Goal: Communication & Community: Connect with others

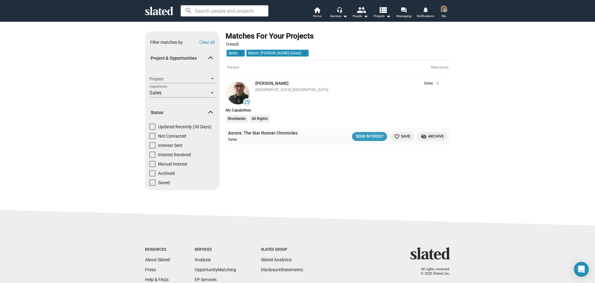
click at [358, 136] on div "Send Interest" at bounding box center [370, 136] width 28 height 7
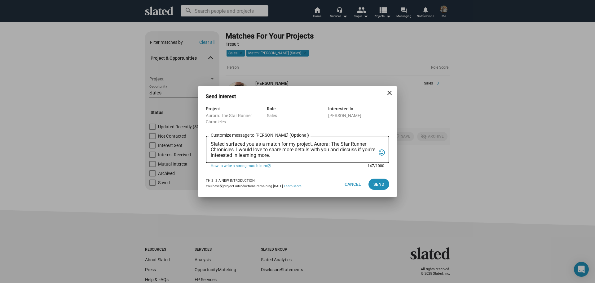
drag, startPoint x: 291, startPoint y: 154, endPoint x: 205, endPoint y: 141, distance: 86.9
click at [205, 141] on div "Project Aurora: The Star Runner Chronicles Role Sales Interested In [PERSON_NAM…" at bounding box center [297, 138] width 198 height 66
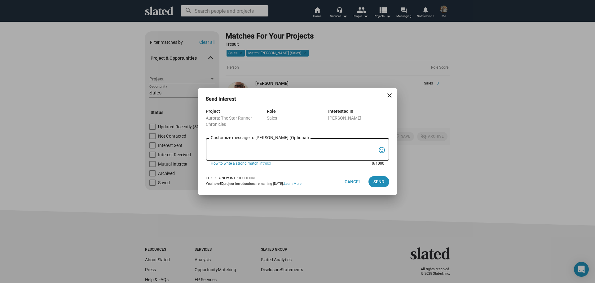
paste textarea "Hi, Poya, Slated surfaced you as a match for our young adult sci-fi feature fil…"
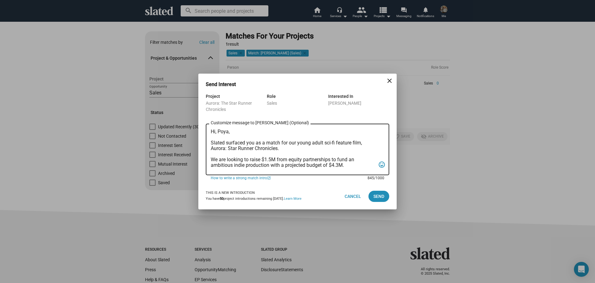
click at [234, 132] on textarea "Hi, Poya, Slated surfaced you as a match for our young adult sci-fi feature fil…" at bounding box center [293, 149] width 165 height 41
click at [234, 130] on textarea "Hi, Poya, Slated surfaced you as a match for our young adult sci-fi feature fil…" at bounding box center [293, 149] width 165 height 41
click at [230, 131] on textarea "Hi, Poya, Slated surfaced you as a match for our young adult sci-fi feature fil…" at bounding box center [293, 149] width 165 height 41
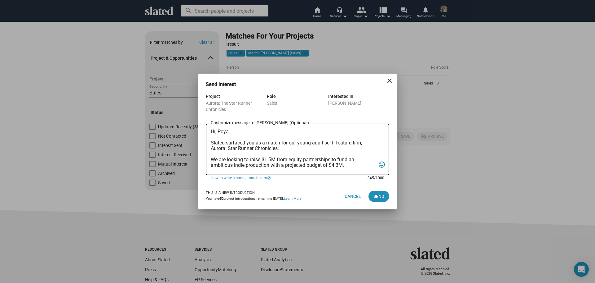
click at [230, 131] on textarea "Hi, Poya, Slated surfaced you as a match for our young adult sci-fi feature fil…" at bounding box center [293, 149] width 165 height 41
click at [288, 159] on textarea "Hi, [PERSON_NAME], Slated surfaced you as a match for our young adult sci-fi fe…" at bounding box center [293, 149] width 165 height 41
click at [304, 165] on textarea "Hi, [PERSON_NAME], Slated surfaced you as a match for our young adult sci-fi fe…" at bounding box center [293, 149] width 165 height 41
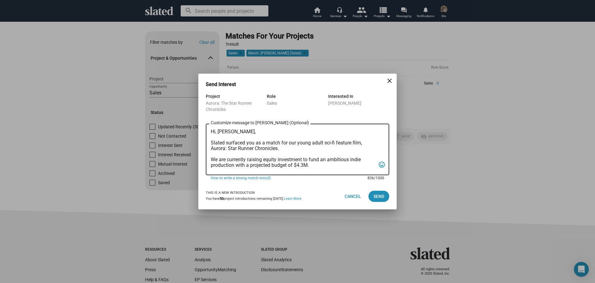
click at [304, 165] on textarea "Hi, [PERSON_NAME], Slated surfaced you as a match for our young adult sci-fi fe…" at bounding box center [293, 149] width 165 height 41
click at [303, 163] on textarea "Hi, [PERSON_NAME], Slated surfaced you as a match for our young adult sci-fi fe…" at bounding box center [293, 149] width 165 height 41
click at [304, 164] on textarea "Hi, [PERSON_NAME], Slated surfaced you as a match for our young adult sci-fi fe…" at bounding box center [293, 149] width 165 height 41
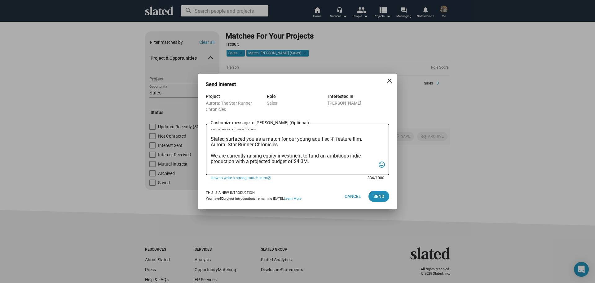
scroll to position [9, 0]
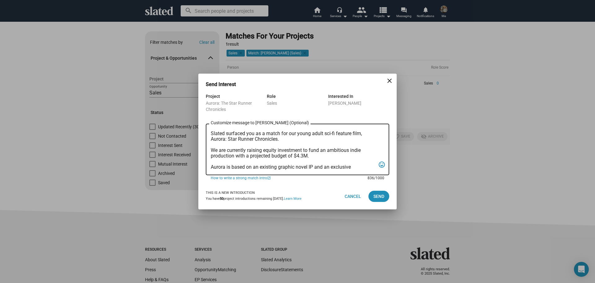
click at [305, 156] on textarea "Hi, [PERSON_NAME], Slated surfaced you as a match for our young adult sci-fi fe…" at bounding box center [293, 149] width 165 height 41
click at [319, 155] on textarea "Hi, [PERSON_NAME], Slated surfaced you as a match for our young adult sci-fi fe…" at bounding box center [293, 149] width 165 height 41
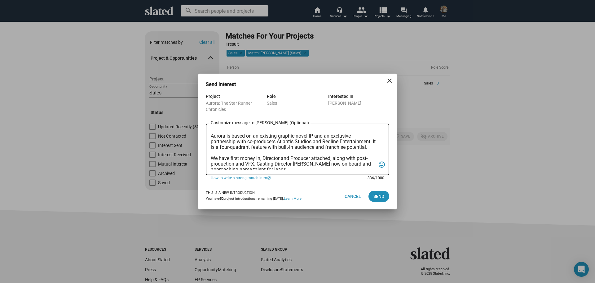
drag, startPoint x: 260, startPoint y: 153, endPoint x: 244, endPoint y: 148, distance: 17.2
click at [244, 148] on textarea "Hi, [PERSON_NAME], Slated surfaced you as a match for our young adult sci-fi fe…" at bounding box center [293, 149] width 165 height 41
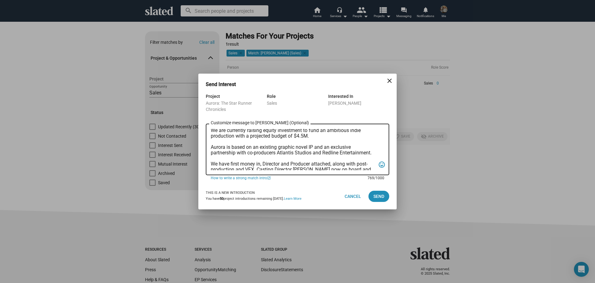
scroll to position [9, 0]
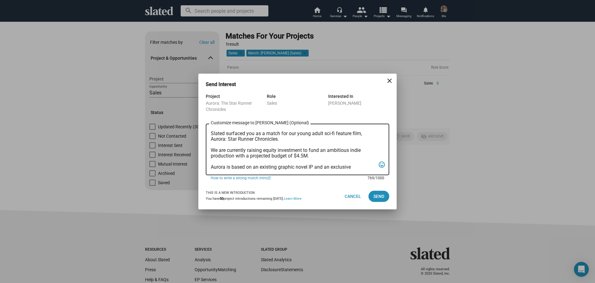
click at [314, 155] on textarea "Hi, [PERSON_NAME], Slated surfaced you as a match for our young adult sci-fi fe…" at bounding box center [293, 149] width 165 height 41
click at [314, 156] on textarea "Hi, [PERSON_NAME], Slated surfaced you as a match for our young adult sci-fi fe…" at bounding box center [293, 149] width 165 height 41
click at [313, 155] on textarea "Hi, [PERSON_NAME], Slated surfaced you as a match for our young adult sci-fi fe…" at bounding box center [293, 149] width 165 height 41
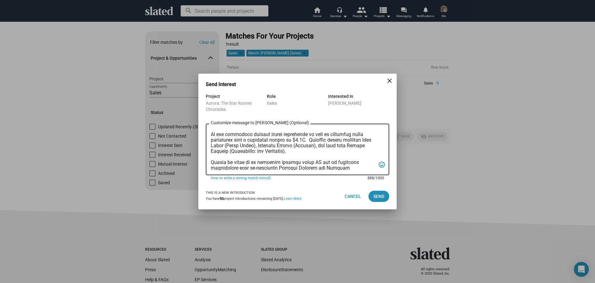
scroll to position [40, 0]
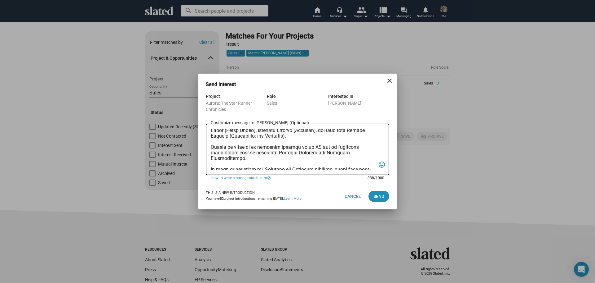
drag, startPoint x: 248, startPoint y: 160, endPoint x: 206, endPoint y: 148, distance: 43.7
click at [206, 148] on div "Customize message to [PERSON_NAME] (Optional) Customize message (Optional) tag_…" at bounding box center [298, 148] width 184 height 53
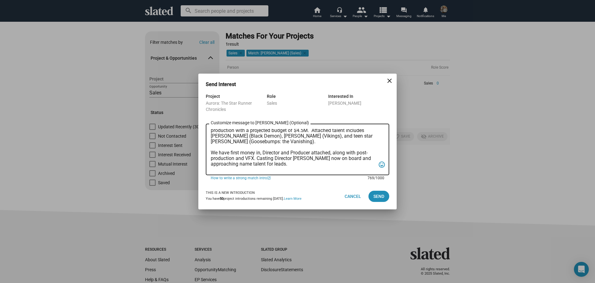
drag, startPoint x: 292, startPoint y: 163, endPoint x: 257, endPoint y: 158, distance: 35.4
click at [257, 158] on textarea "Hi, [PERSON_NAME], Slated surfaced you as a match for our young adult sci-fi fe…" at bounding box center [293, 149] width 165 height 41
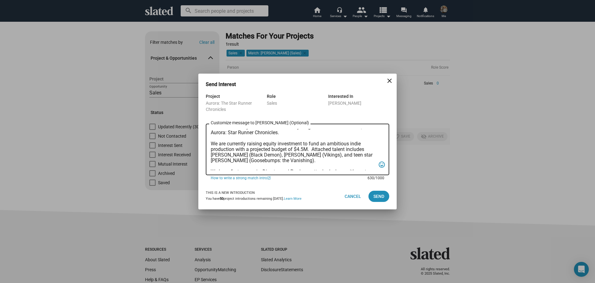
scroll to position [0, 0]
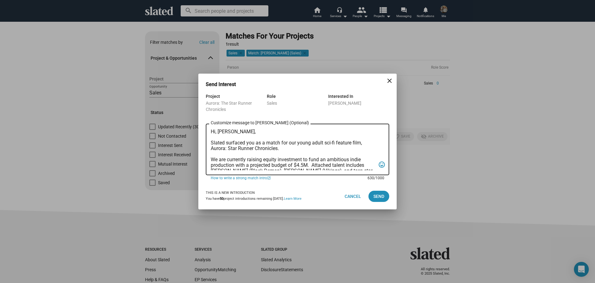
type textarea "Hi, [PERSON_NAME], Slated surfaced you as a match for our young adult sci-fi fe…"
click at [377, 196] on span "Send" at bounding box center [379, 195] width 11 height 11
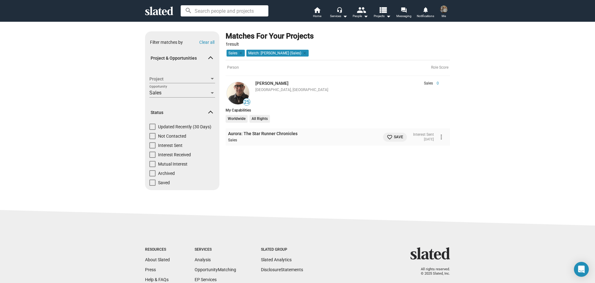
click at [387, 135] on mat-icon "favorite_border" at bounding box center [390, 137] width 6 height 6
click at [256, 83] on link "[PERSON_NAME]" at bounding box center [272, 83] width 33 height 5
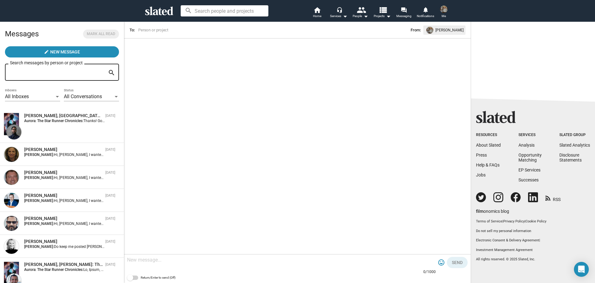
click at [62, 116] on div "[PERSON_NAME], [GEOGRAPHIC_DATA]: The Star Runner Chronicles" at bounding box center [63, 116] width 79 height 6
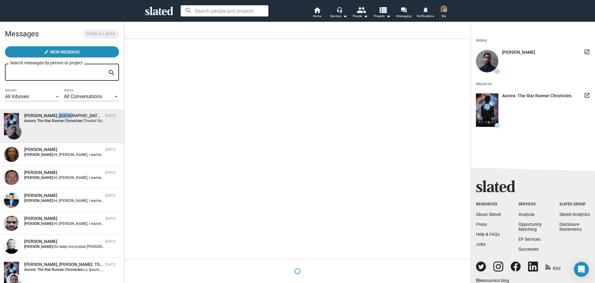
click at [62, 116] on div "[PERSON_NAME], [GEOGRAPHIC_DATA]: The Star Runner Chronicles" at bounding box center [63, 116] width 79 height 6
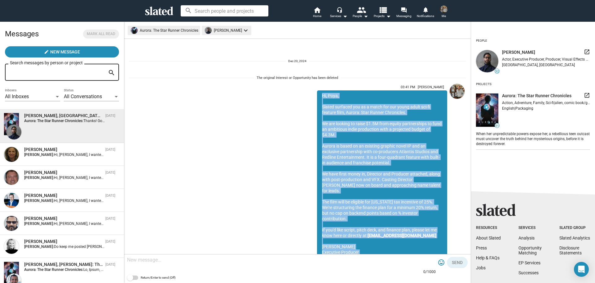
drag, startPoint x: 356, startPoint y: 193, endPoint x: 315, endPoint y: 92, distance: 108.7
click at [317, 92] on div "Hi, Poya, Slated surfaced you as a match for our young adult sci-fi feature fil…" at bounding box center [382, 179] width 130 height 178
copy div "Hi, Poya, Slated surfaced you as a match for our young adult sci-fi feature fil…"
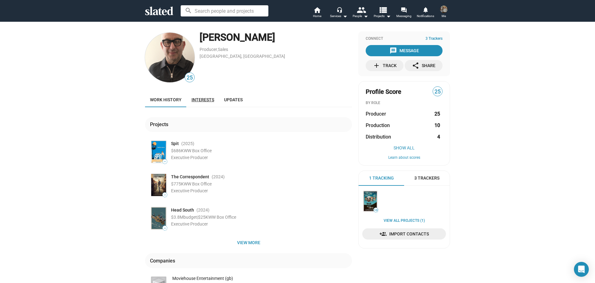
click at [203, 100] on span "Interests" at bounding box center [203, 99] width 23 height 5
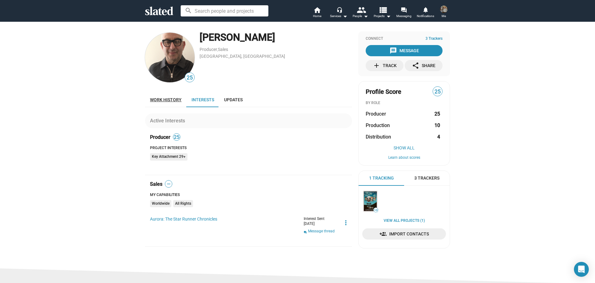
click at [169, 100] on span "Work history" at bounding box center [166, 99] width 32 height 5
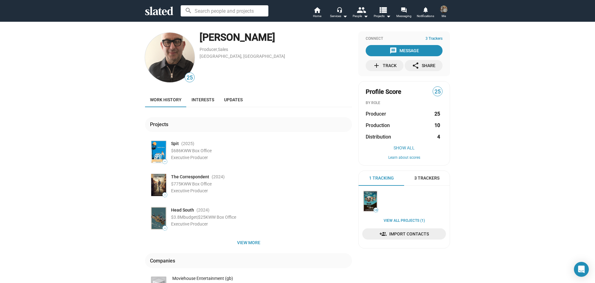
click at [389, 64] on div "add Track" at bounding box center [385, 65] width 24 height 11
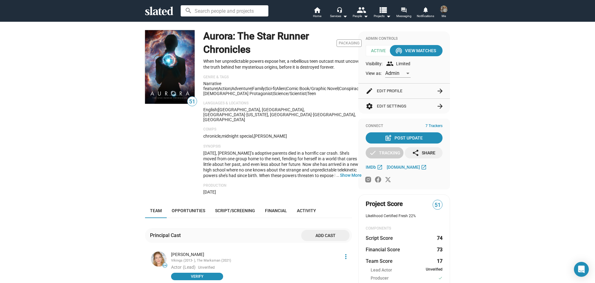
click at [404, 11] on mat-icon "forum" at bounding box center [404, 10] width 6 height 6
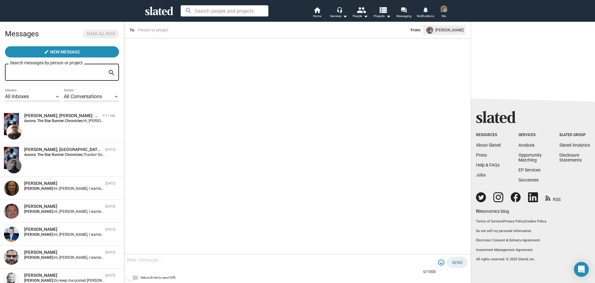
click at [32, 116] on div "[PERSON_NAME], [PERSON_NAME]: The Star Runner Chronicles" at bounding box center [62, 116] width 76 height 6
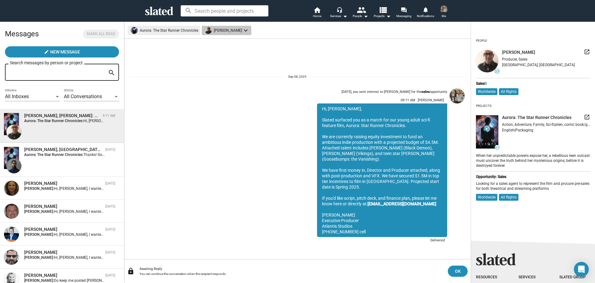
click at [220, 33] on mat-chip "[PERSON_NAME] keyboard_arrow_down" at bounding box center [227, 30] width 50 height 9
click at [517, 52] on div at bounding box center [297, 141] width 595 height 283
click at [517, 52] on span "[PERSON_NAME]" at bounding box center [518, 52] width 33 height 6
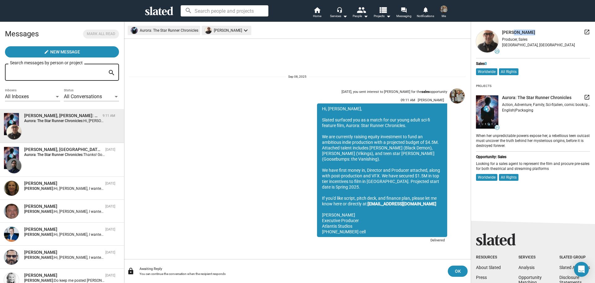
scroll to position [124, 0]
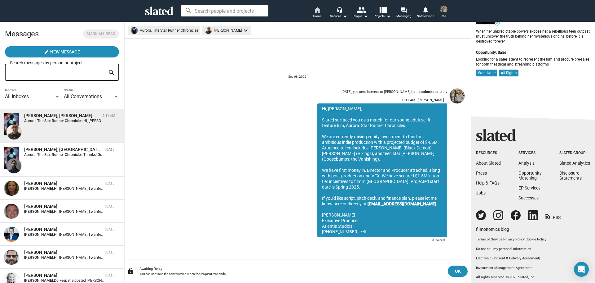
click at [315, 12] on span "Home" at bounding box center [317, 15] width 8 height 7
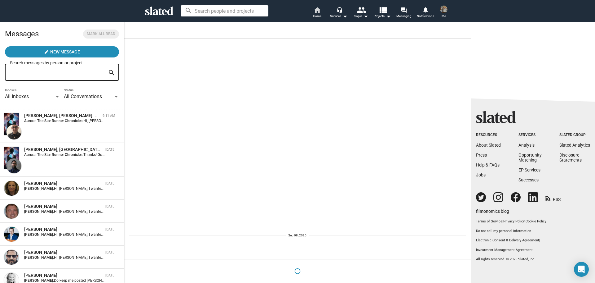
scroll to position [0, 0]
click at [316, 12] on span "Home" at bounding box center [317, 15] width 8 height 7
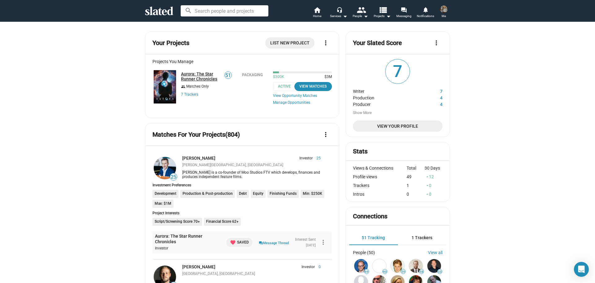
click at [192, 74] on link "Aurora: The Star Runner Chronicles" at bounding box center [200, 76] width 39 height 10
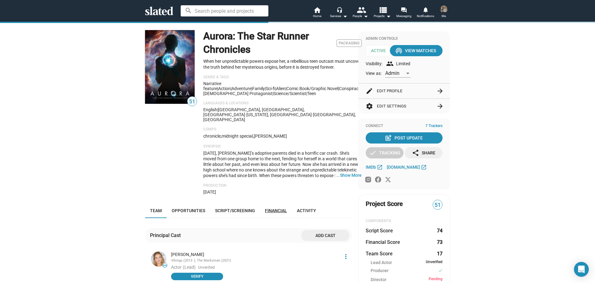
click at [272, 208] on span "Financial" at bounding box center [276, 210] width 22 height 5
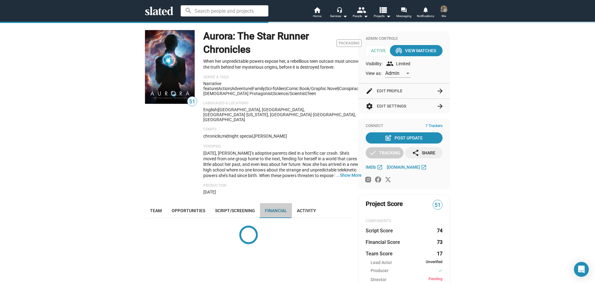
click at [272, 208] on span "Financial" at bounding box center [276, 210] width 22 height 5
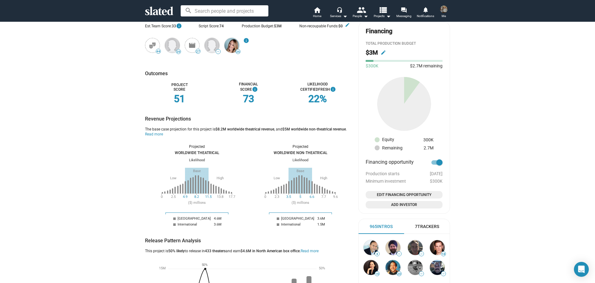
scroll to position [328, 0]
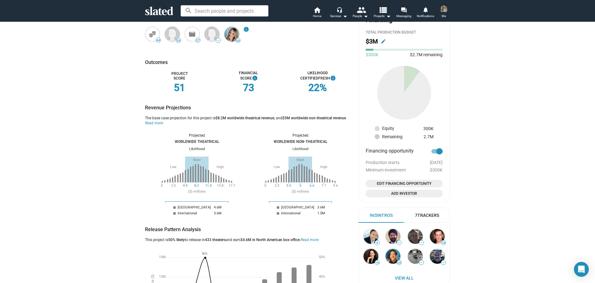
click at [398, 186] on span "Edit Financing Opportunity" at bounding box center [404, 183] width 72 height 6
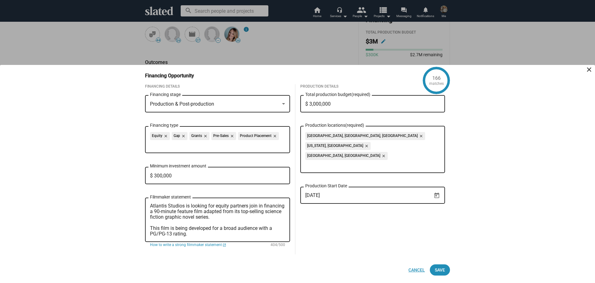
click at [415, 269] on span "Cancel" at bounding box center [417, 269] width 16 height 11
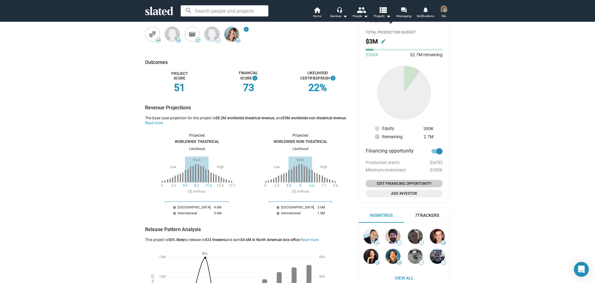
click at [404, 193] on span "Add Investor" at bounding box center [404, 193] width 72 height 6
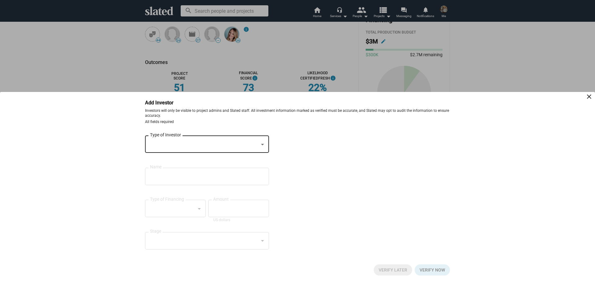
click at [258, 146] on div at bounding box center [204, 144] width 109 height 7
click at [163, 141] on span "Individual" at bounding box center [207, 143] width 114 height 13
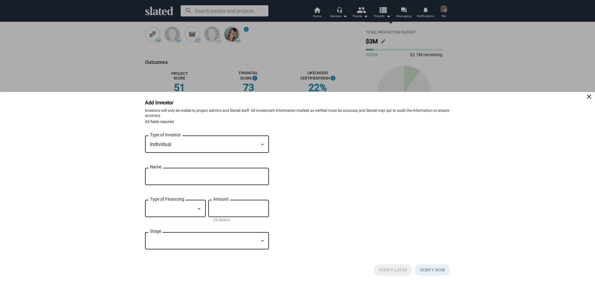
click at [192, 171] on div "Name" at bounding box center [202, 175] width 105 height 18
click at [590, 96] on mat-icon "close" at bounding box center [589, 96] width 7 height 7
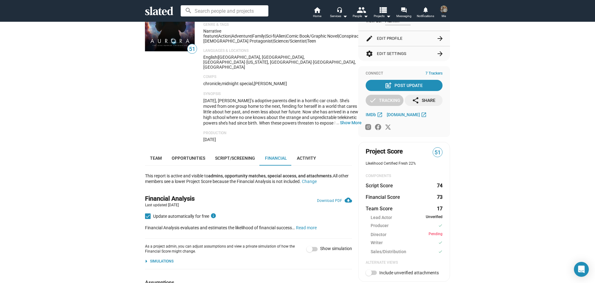
scroll to position [0, 0]
